Goal: Information Seeking & Learning: Learn about a topic

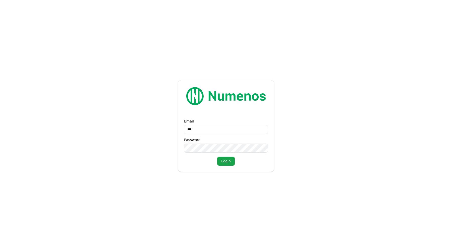
type input "****"
click at [277, 38] on form "Email Password Login" at bounding box center [226, 126] width 452 height 252
click at [233, 129] on input "Email" at bounding box center [226, 129] width 84 height 9
type input "**********"
click at [217, 157] on button "Login" at bounding box center [226, 161] width 18 height 9
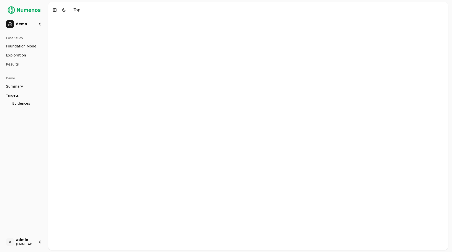
click at [185, 38] on div at bounding box center [248, 134] width 400 height 232
click at [32, 46] on span "Foundation Model" at bounding box center [21, 46] width 31 height 5
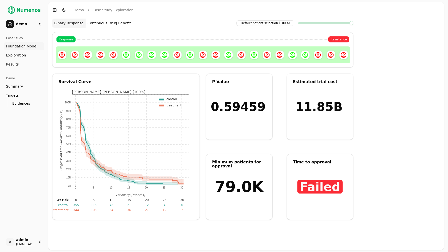
click at [32, 55] on link "Exploration" at bounding box center [24, 55] width 40 height 8
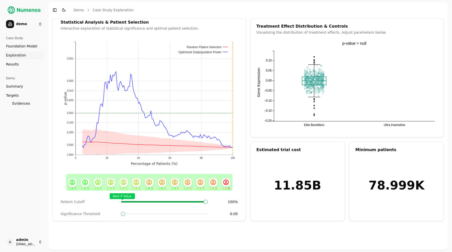
click at [33, 48] on span "Foundation Model" at bounding box center [21, 46] width 31 height 5
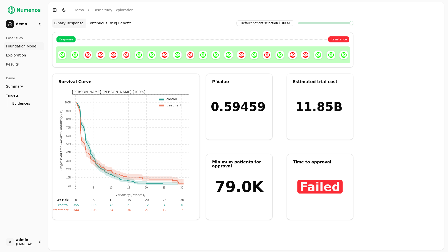
click at [115, 24] on button "Continuous Drug Benefit" at bounding box center [109, 23] width 47 height 9
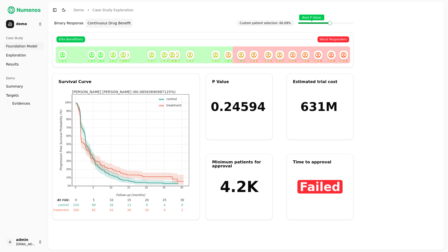
click at [65, 10] on button "Toggle Dark Mode" at bounding box center [63, 10] width 7 height 7
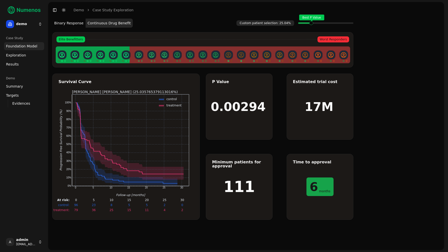
click at [315, 23] on span at bounding box center [315, 23] width 1 height 2
click at [35, 63] on link "Results" at bounding box center [24, 64] width 40 height 8
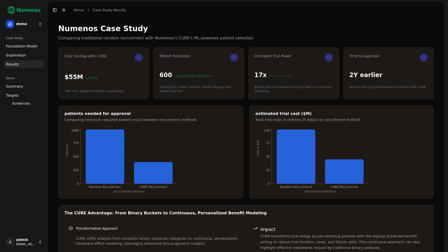
click at [32, 26] on html "demo Case Study Foundation Model Exploration Dosage Effect Results Demo Summary…" at bounding box center [224, 176] width 448 height 352
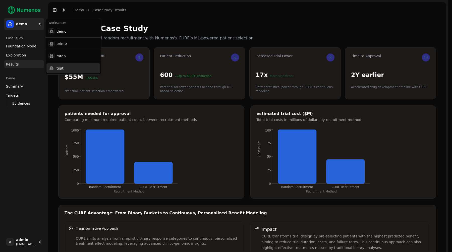
click at [57, 65] on div "tigit" at bounding box center [73, 68] width 54 height 10
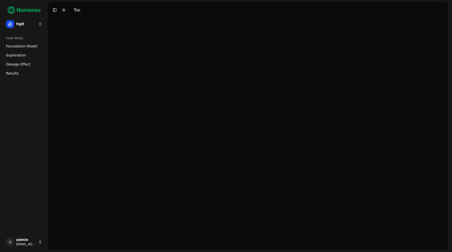
click at [34, 73] on link "Results" at bounding box center [24, 73] width 40 height 8
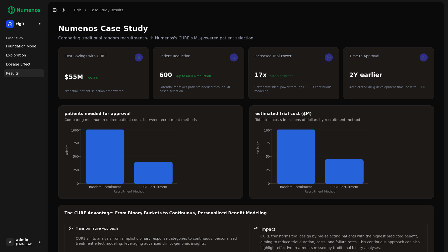
click at [36, 65] on link "Dosage Effect" at bounding box center [24, 64] width 40 height 8
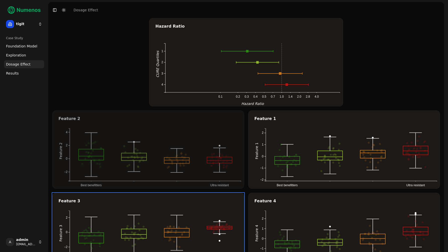
scroll to position [15, 0]
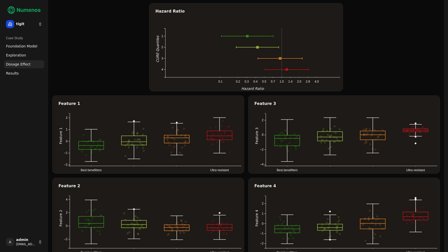
click at [104, 28] on div "Hazard Ratio 0.1 0.2 0.3 0.4 0.5 0.7 1.0 1.4 2.0 2.8 4.0 1 2 3 4 CURE Quartiles…" at bounding box center [246, 129] width 388 height 253
